Goal: Task Accomplishment & Management: Manage account settings

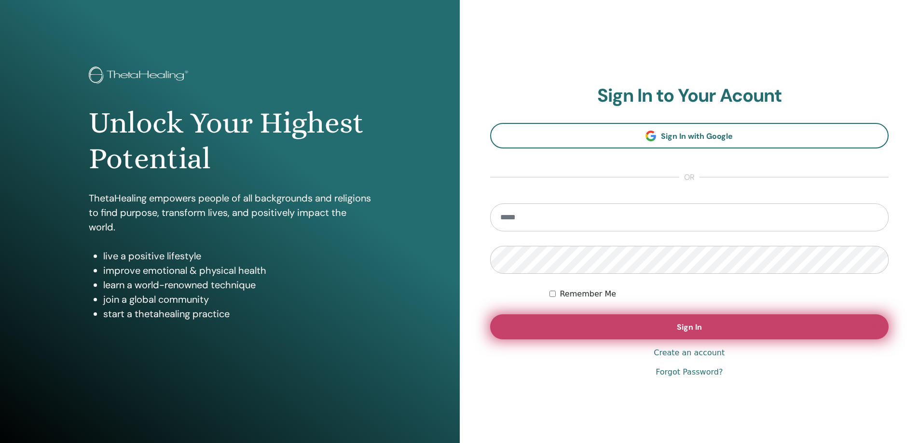
type input "**********"
click at [608, 333] on button "Sign In" at bounding box center [689, 327] width 399 height 25
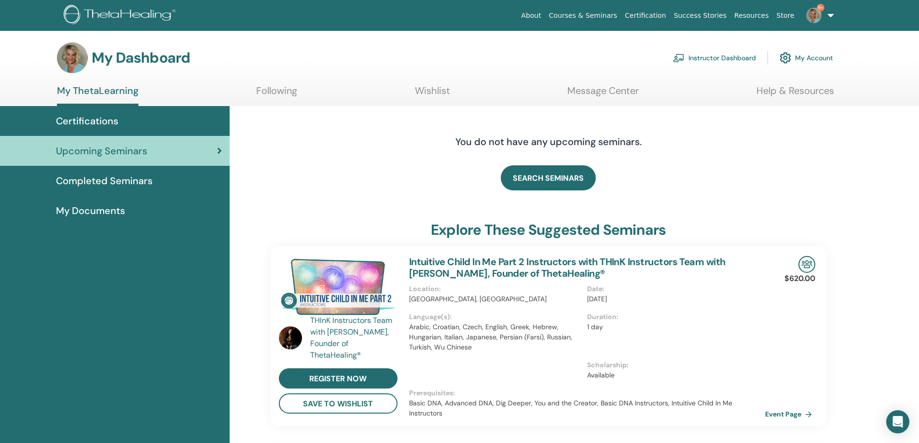
click at [713, 60] on link "Instructor Dashboard" at bounding box center [714, 57] width 83 height 21
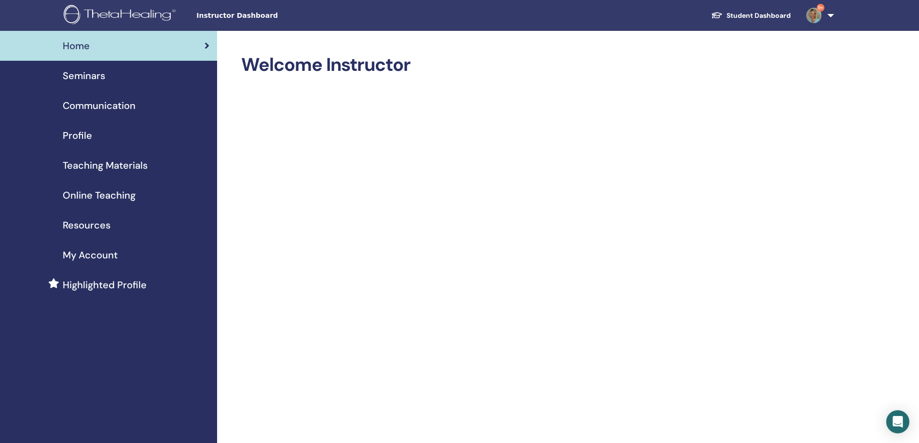
click at [94, 75] on span "Seminars" at bounding box center [84, 76] width 42 height 14
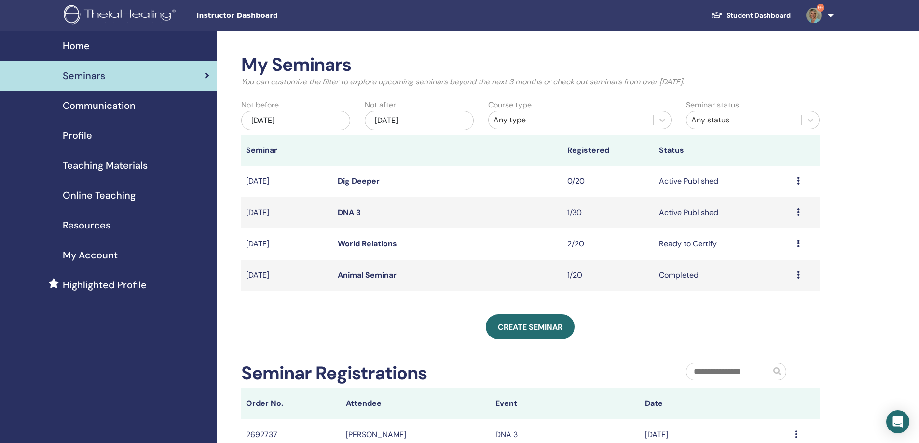
click at [361, 179] on link "Dig Deeper" at bounding box center [359, 181] width 42 height 10
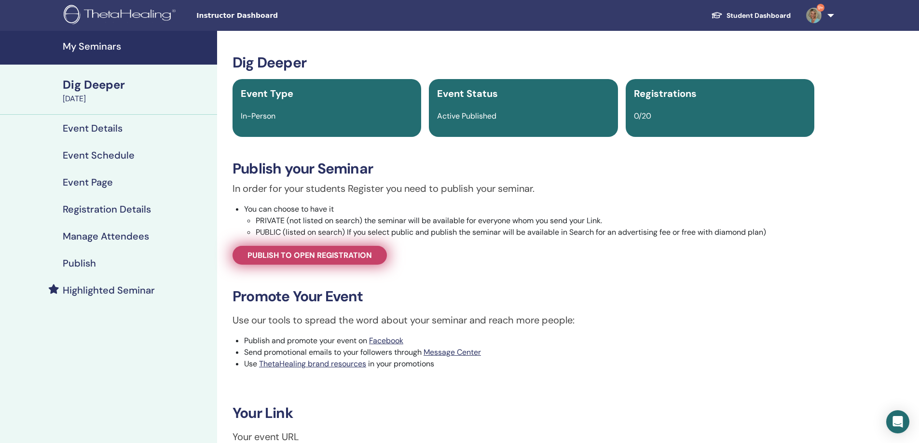
click at [358, 258] on span "Publish to open registration" at bounding box center [310, 255] width 124 height 10
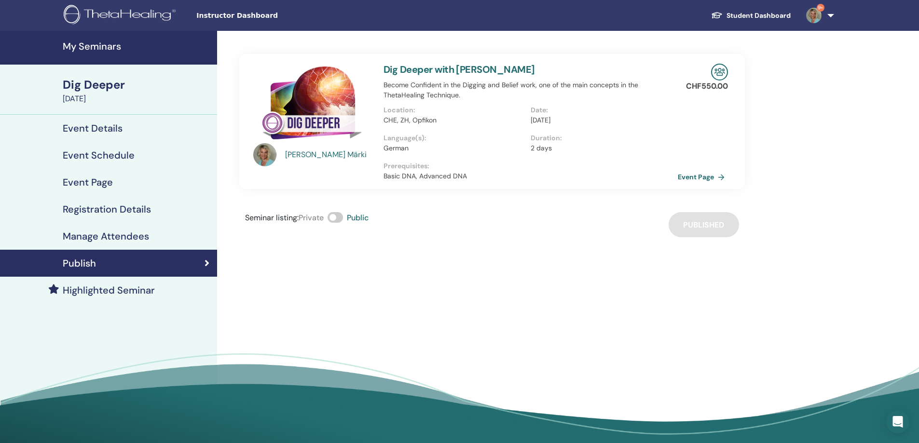
click at [693, 219] on div "Seminar listing : Private Public Published" at bounding box center [492, 224] width 506 height 25
click at [330, 224] on div "Seminar listing : Private Public" at bounding box center [307, 224] width 124 height 25
click at [335, 218] on span at bounding box center [335, 217] width 15 height 11
click at [338, 218] on span at bounding box center [335, 217] width 15 height 11
click at [125, 267] on div "Publish" at bounding box center [109, 264] width 202 height 12
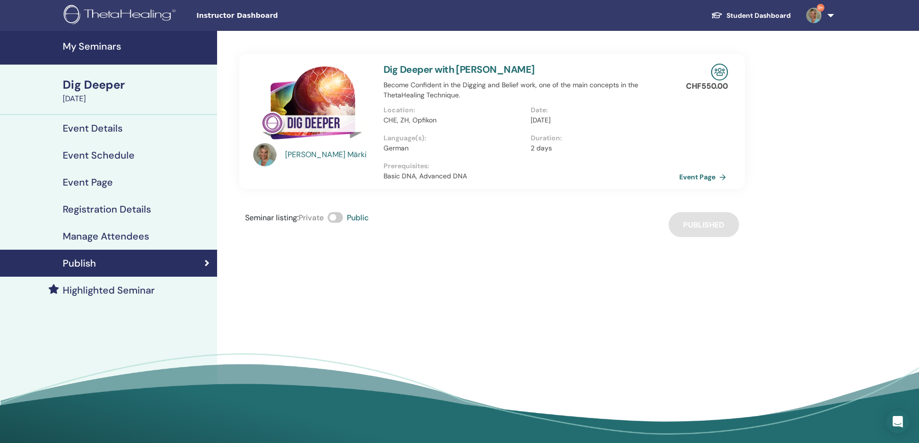
click at [700, 175] on link "Event Page" at bounding box center [704, 177] width 51 height 14
